Goal: Transaction & Acquisition: Book appointment/travel/reservation

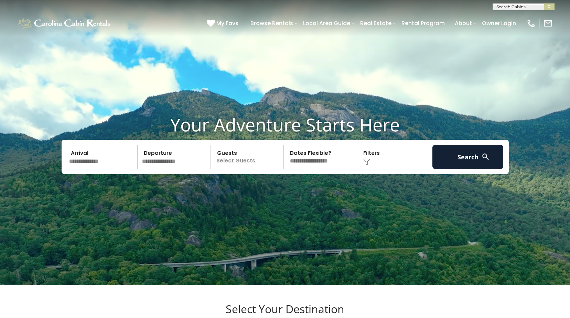
click at [117, 168] on input "text" at bounding box center [102, 157] width 71 height 24
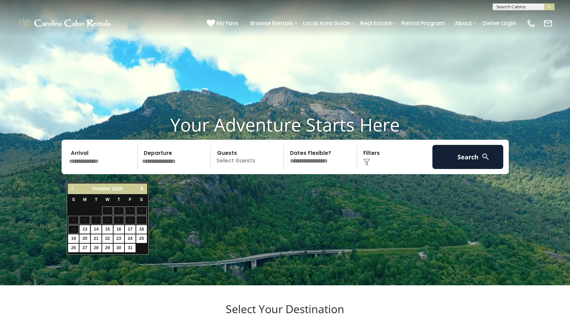
click at [144, 188] on span "Next" at bounding box center [142, 189] width 6 height 6
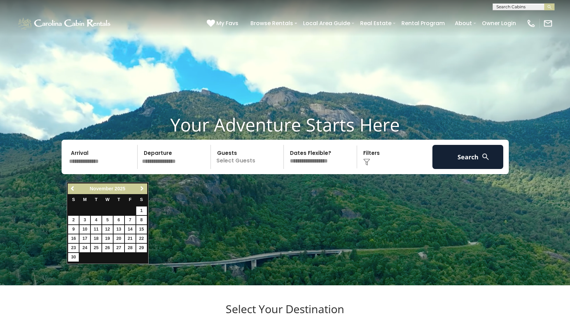
click at [144, 188] on span "Next" at bounding box center [142, 189] width 6 height 6
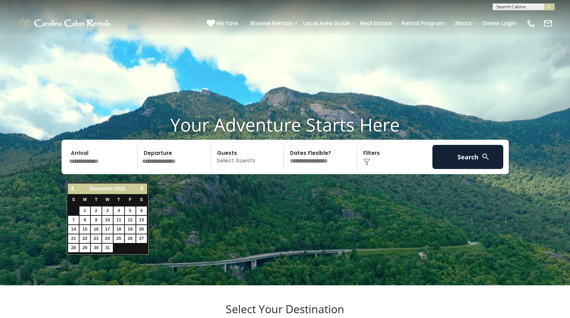
click at [144, 188] on span "Next" at bounding box center [142, 189] width 6 height 6
click at [121, 237] on link "26" at bounding box center [119, 238] width 11 height 9
type input "*******"
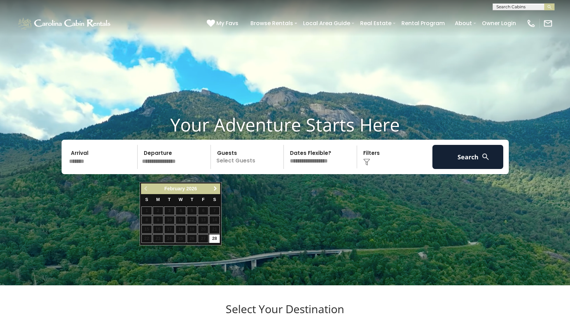
click at [215, 190] on span "Next" at bounding box center [216, 189] width 6 height 6
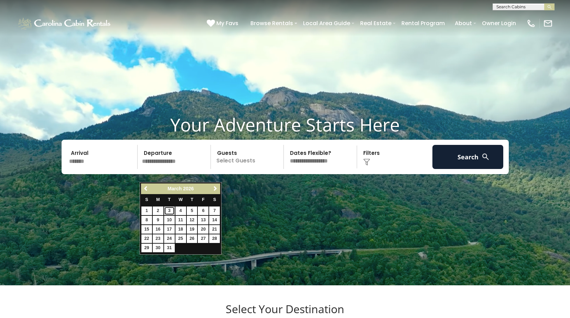
click at [169, 211] on link "3" at bounding box center [169, 211] width 11 height 9
type input "******"
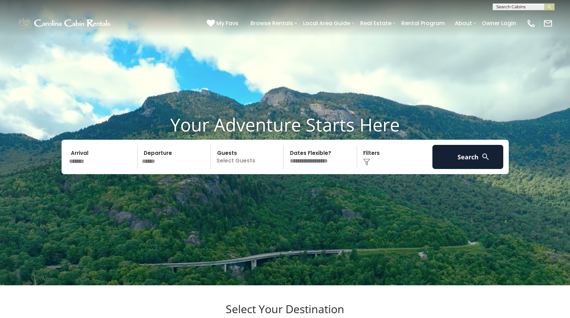
click at [236, 166] on p "Select Guests" at bounding box center [248, 157] width 71 height 24
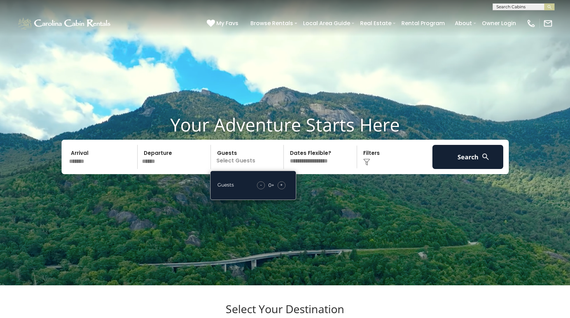
click at [281, 188] on span "+" at bounding box center [281, 184] width 3 height 7
click at [282, 188] on span "+" at bounding box center [281, 184] width 3 height 7
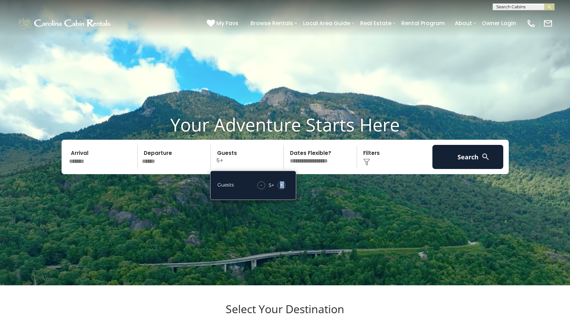
click at [282, 188] on span "+" at bounding box center [281, 184] width 3 height 7
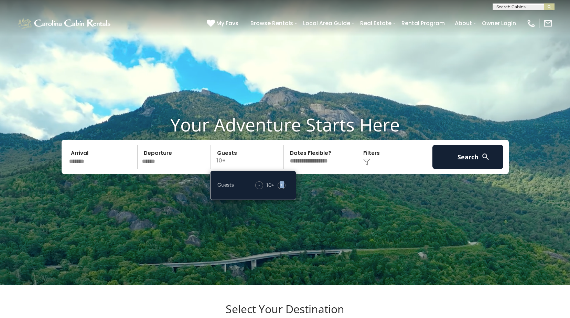
click at [282, 188] on span "+" at bounding box center [281, 184] width 3 height 7
click at [317, 169] on select "**********" at bounding box center [321, 157] width 71 height 24
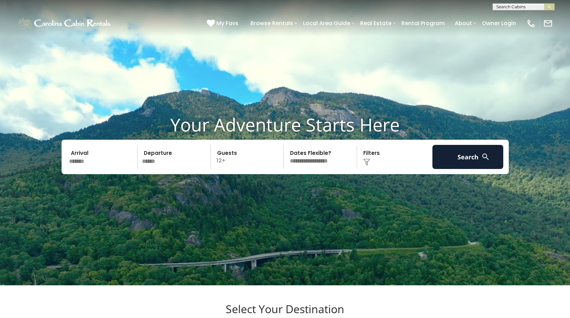
select select "*"
click at [286, 158] on select "**********" at bounding box center [321, 157] width 71 height 24
click at [368, 166] on img at bounding box center [367, 162] width 7 height 7
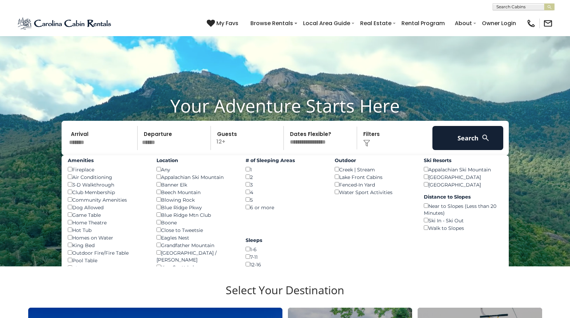
scroll to position [34, 0]
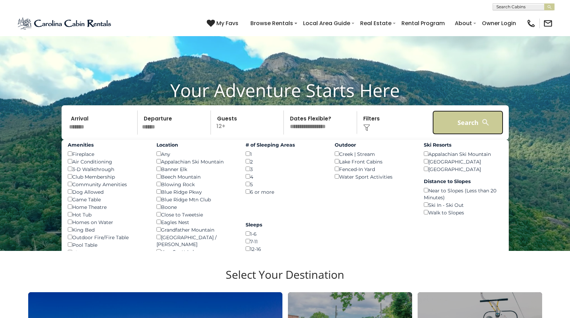
click at [459, 131] on button "Search" at bounding box center [468, 123] width 71 height 24
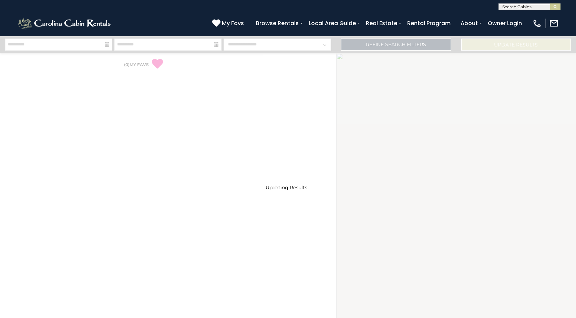
select select "*"
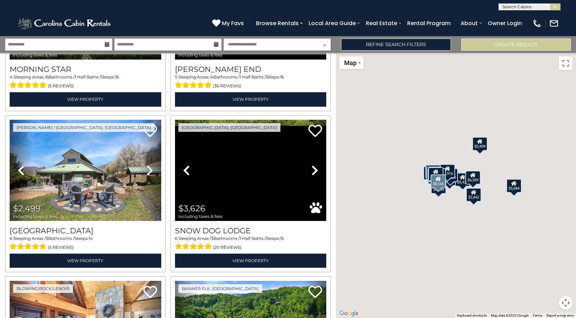
scroll to position [448, 0]
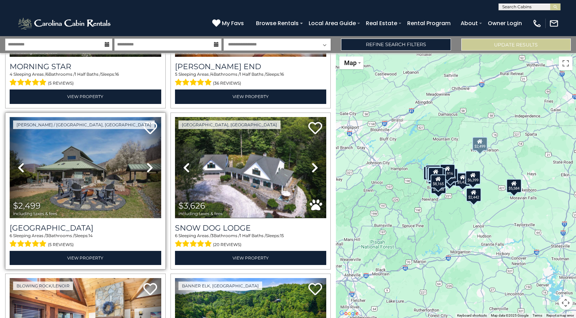
click at [93, 168] on img at bounding box center [85, 168] width 151 height 102
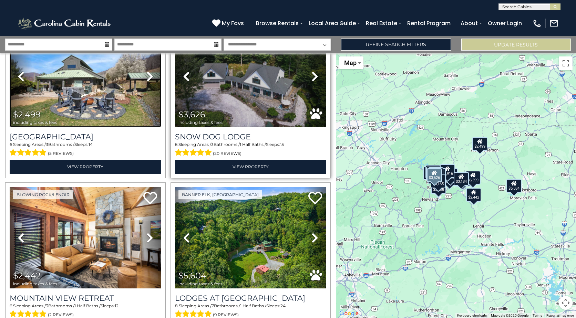
scroll to position [551, 0]
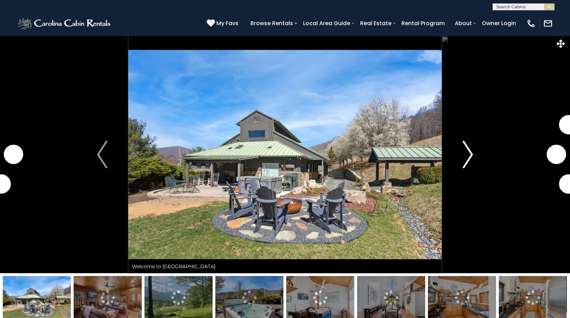
click at [466, 151] on img "Next" at bounding box center [468, 155] width 10 height 28
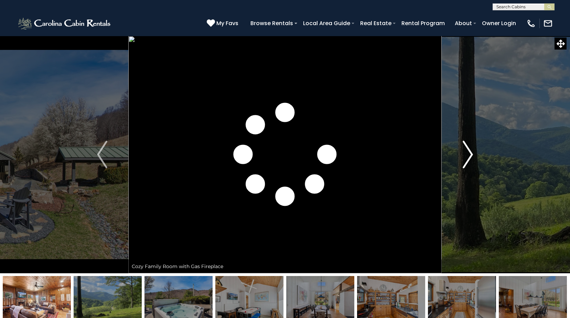
click at [466, 151] on img "Next" at bounding box center [468, 155] width 10 height 28
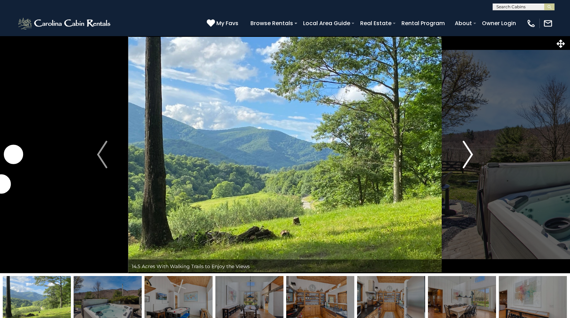
click at [466, 151] on img "Next" at bounding box center [468, 155] width 10 height 28
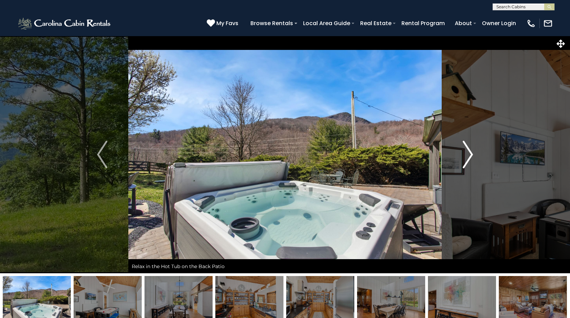
click at [466, 151] on img "Next" at bounding box center [468, 155] width 10 height 28
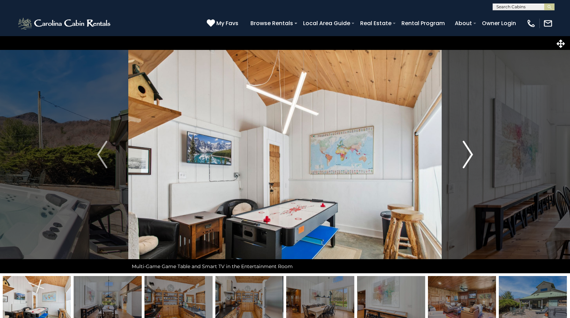
click at [466, 151] on img "Next" at bounding box center [468, 155] width 10 height 28
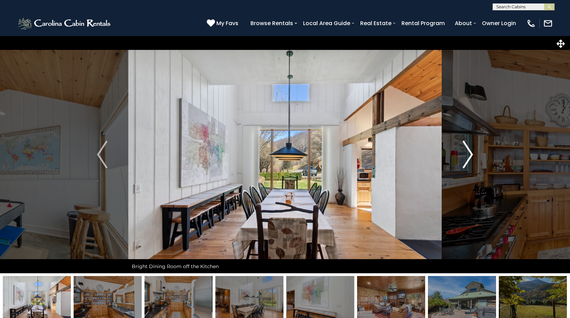
click at [466, 151] on img "Next" at bounding box center [468, 155] width 10 height 28
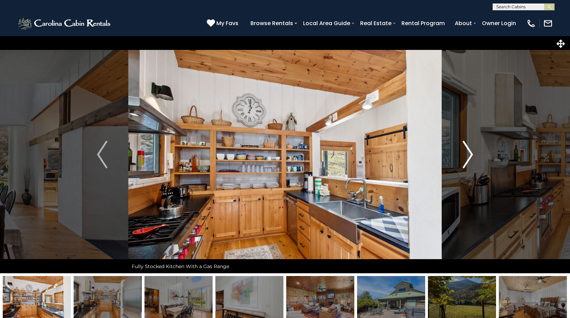
click at [466, 151] on img "Next" at bounding box center [468, 155] width 10 height 28
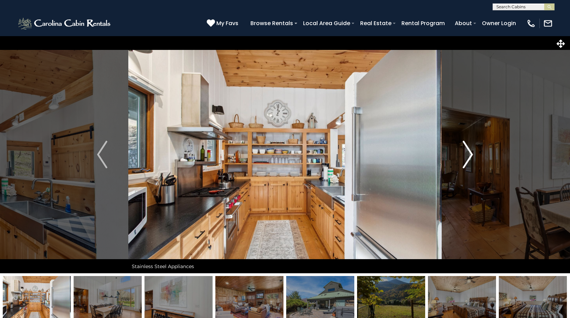
click at [466, 151] on img "Next" at bounding box center [468, 155] width 10 height 28
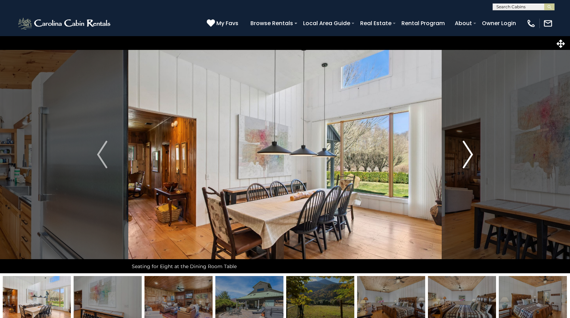
click at [466, 151] on img "Next" at bounding box center [468, 155] width 10 height 28
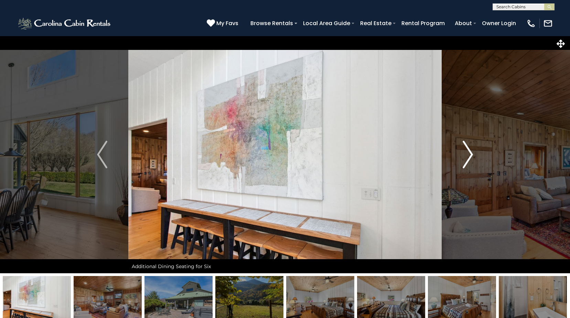
click at [466, 151] on img "Next" at bounding box center [468, 155] width 10 height 28
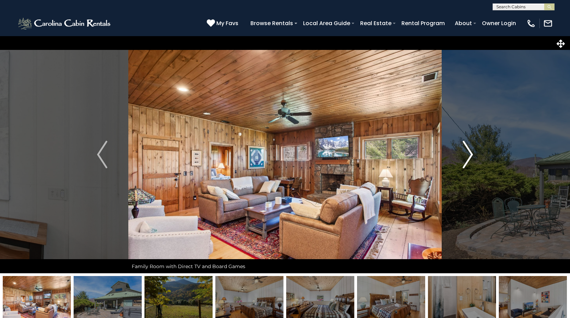
click at [466, 151] on img "Next" at bounding box center [468, 155] width 10 height 28
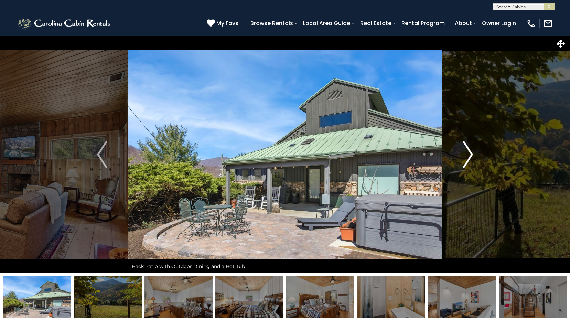
click at [466, 151] on img "Next" at bounding box center [468, 155] width 10 height 28
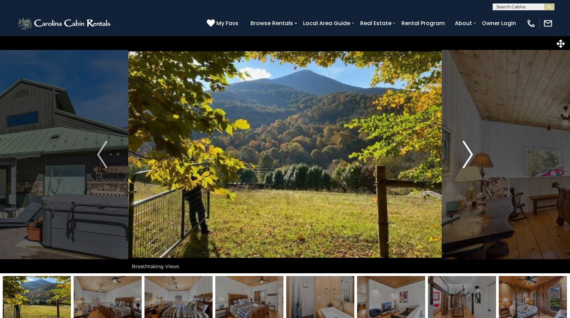
click at [466, 151] on img "Next" at bounding box center [468, 155] width 10 height 28
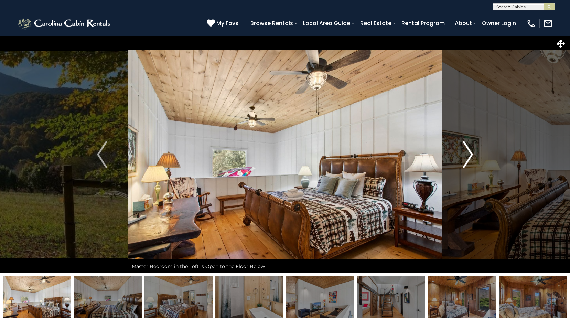
click at [467, 151] on img "Next" at bounding box center [468, 155] width 10 height 28
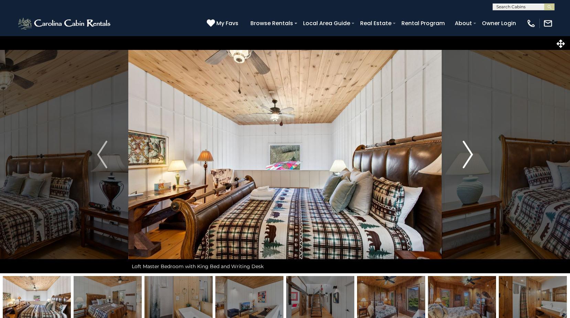
click at [467, 151] on img "Next" at bounding box center [468, 155] width 10 height 28
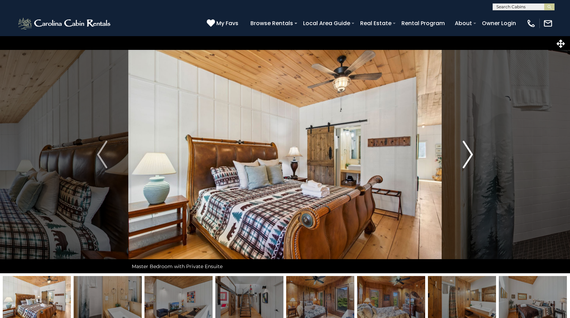
click at [467, 151] on img "Next" at bounding box center [468, 155] width 10 height 28
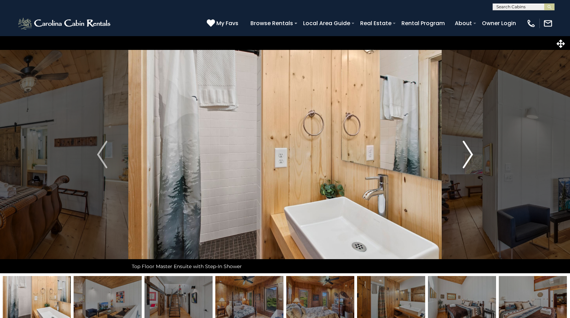
click at [467, 151] on img "Next" at bounding box center [468, 155] width 10 height 28
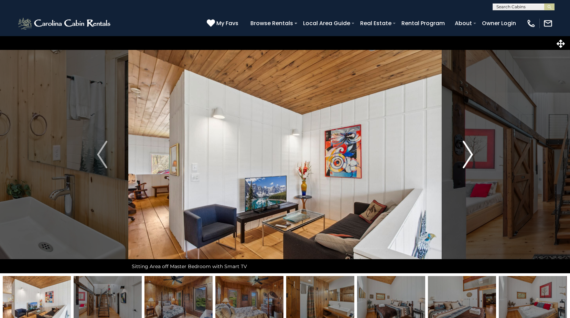
click at [467, 151] on img "Next" at bounding box center [468, 155] width 10 height 28
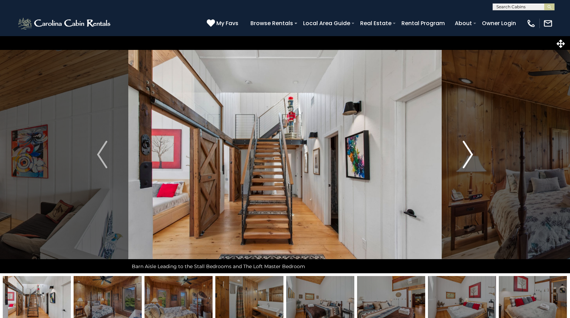
click at [467, 151] on img "Next" at bounding box center [468, 155] width 10 height 28
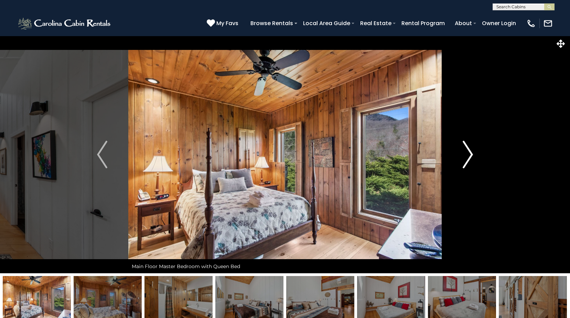
click at [467, 151] on img "Next" at bounding box center [468, 155] width 10 height 28
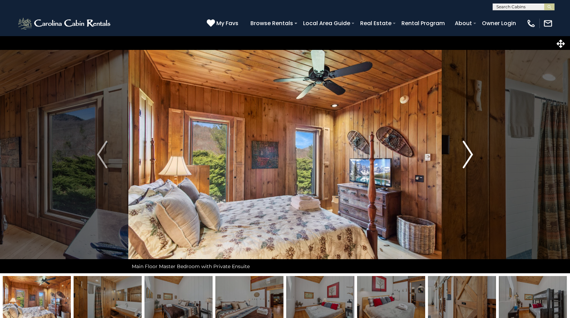
click at [467, 151] on img "Next" at bounding box center [468, 155] width 10 height 28
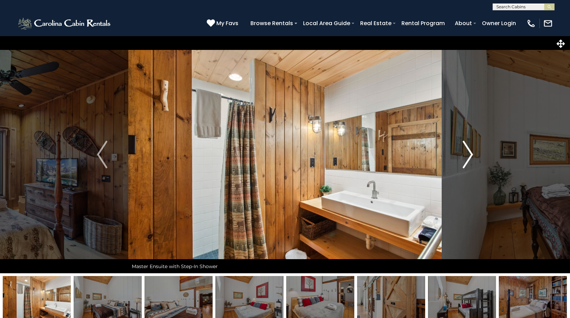
click at [467, 151] on img "Next" at bounding box center [468, 155] width 10 height 28
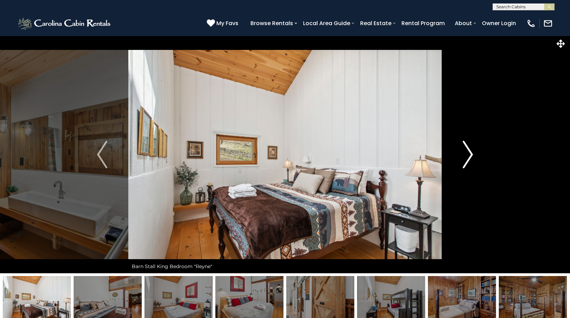
click at [467, 151] on img "Next" at bounding box center [468, 155] width 10 height 28
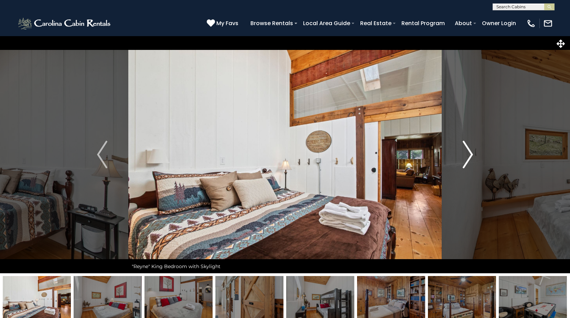
click at [467, 151] on img "Next" at bounding box center [468, 155] width 10 height 28
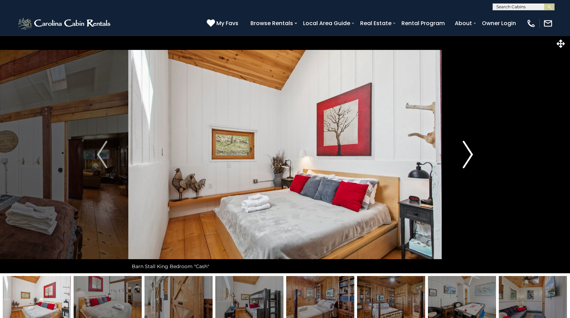
click at [467, 151] on img "Next" at bounding box center [468, 155] width 10 height 28
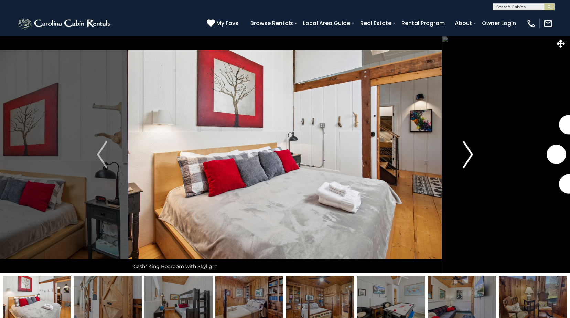
click at [467, 151] on img "Next" at bounding box center [468, 155] width 10 height 28
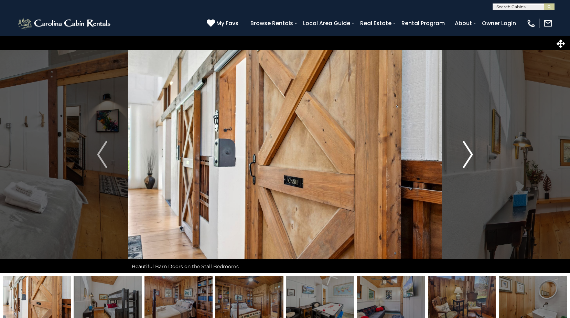
click at [467, 151] on img "Next" at bounding box center [468, 155] width 10 height 28
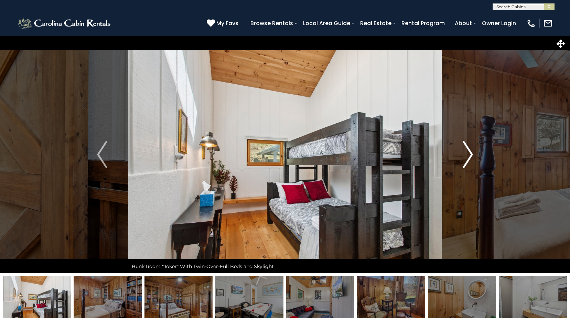
click at [467, 151] on img "Next" at bounding box center [468, 155] width 10 height 28
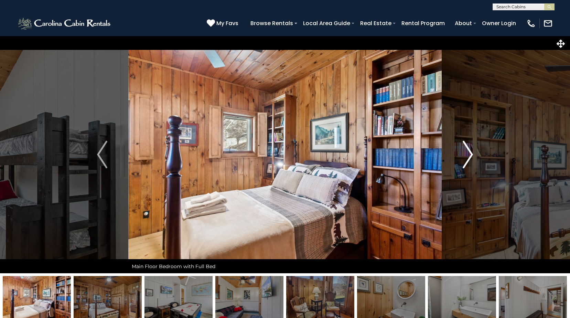
drag, startPoint x: 461, startPoint y: 137, endPoint x: 461, endPoint y: 144, distance: 7.2
click at [461, 144] on button "Next" at bounding box center [468, 155] width 52 height 238
